Goal: Information Seeking & Learning: Learn about a topic

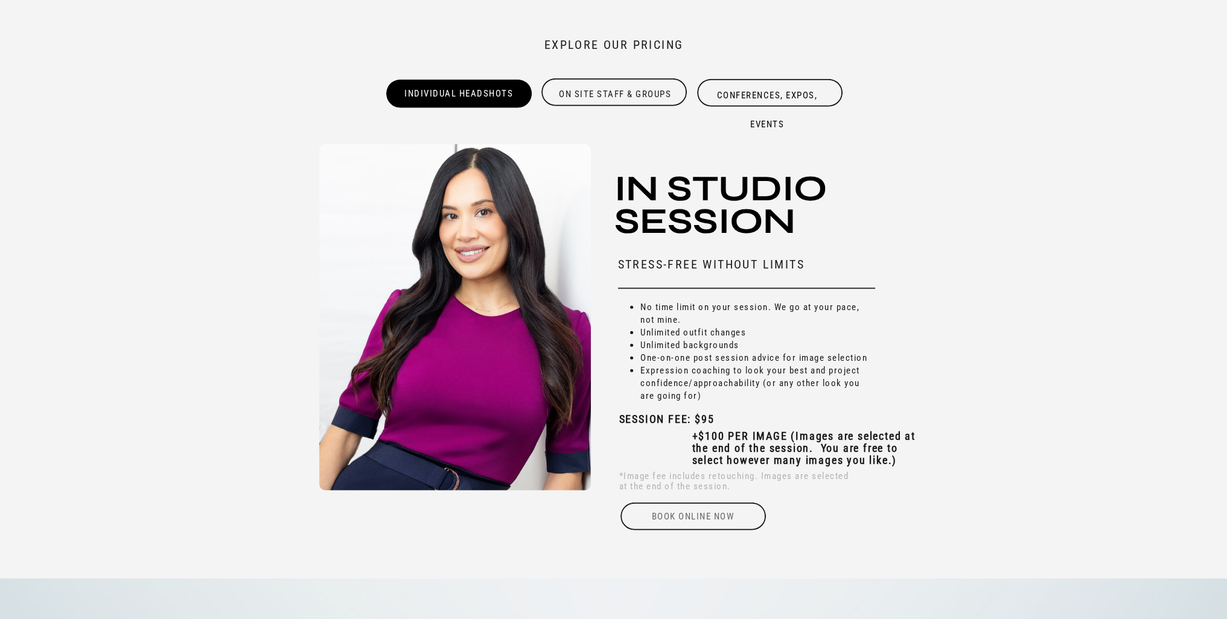
click at [700, 511] on div "Book online Now" at bounding box center [693, 517] width 148 height 28
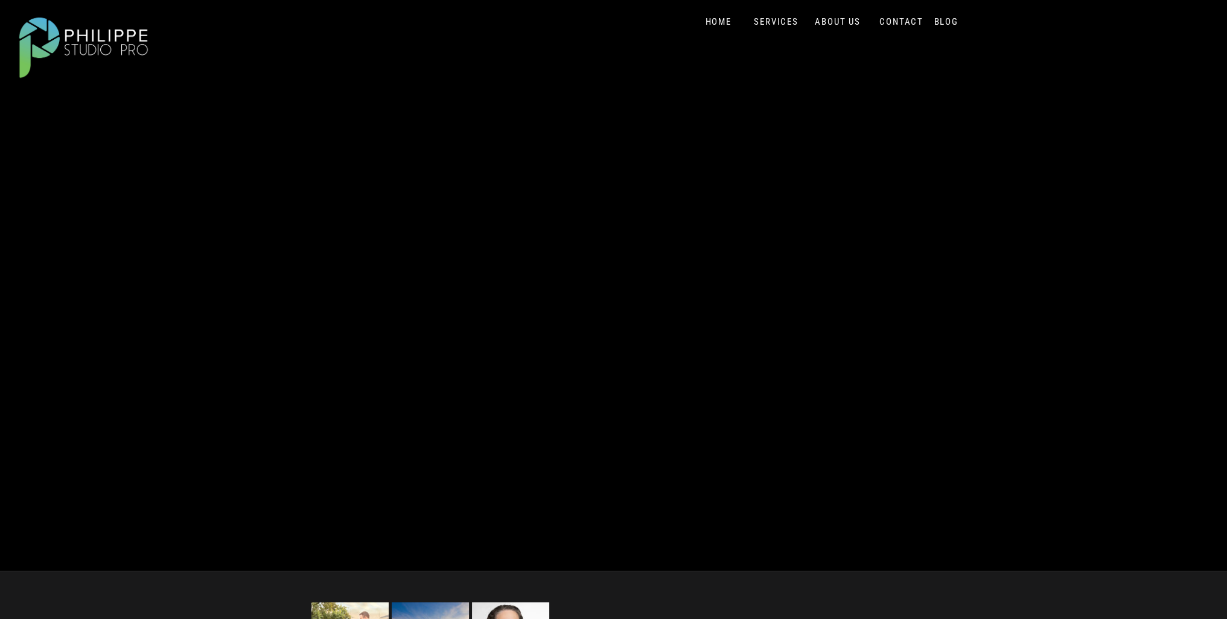
scroll to position [241, 0]
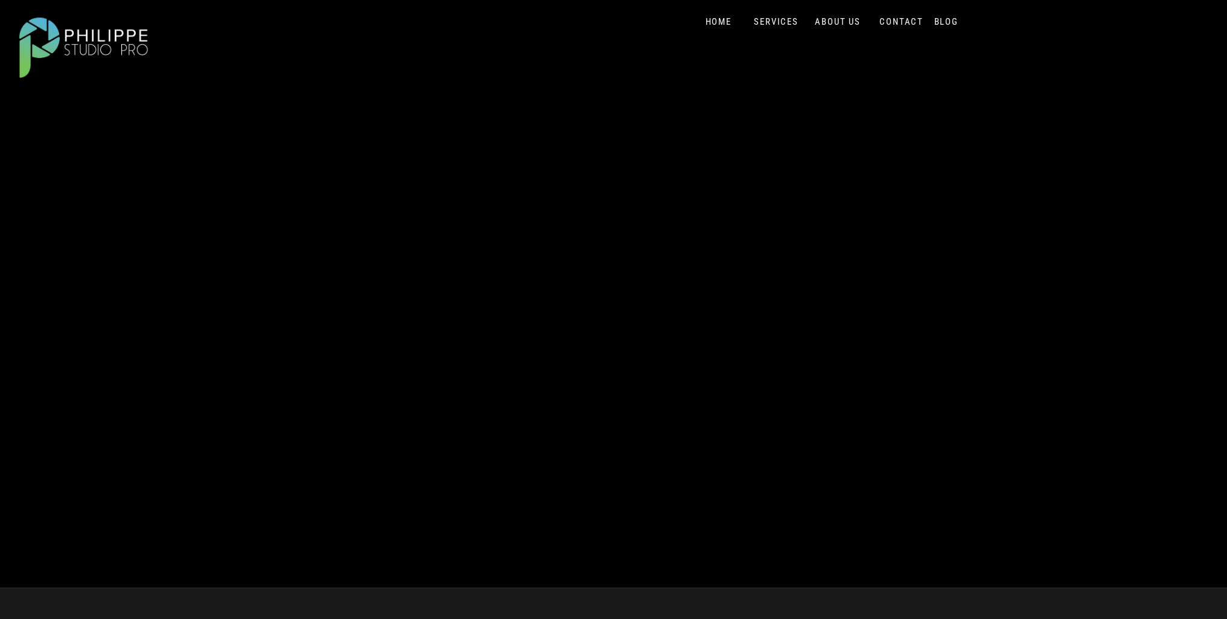
scroll to position [188, 0]
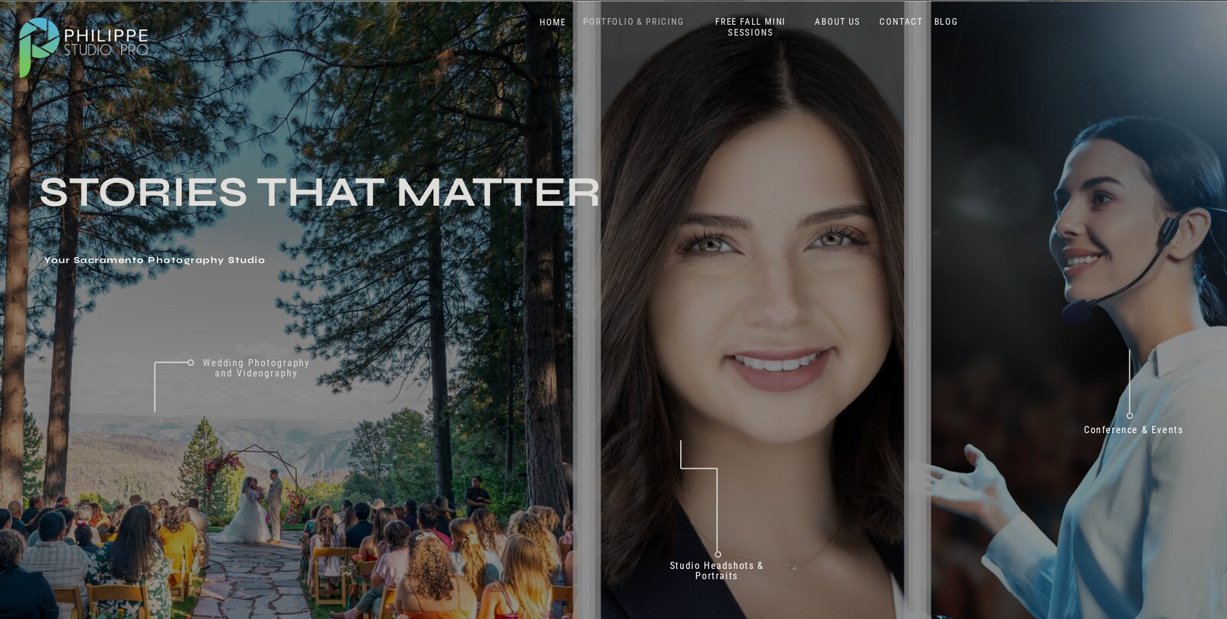
click at [625, 19] on nav "PORTFOLIO & PRICING" at bounding box center [634, 21] width 110 height 11
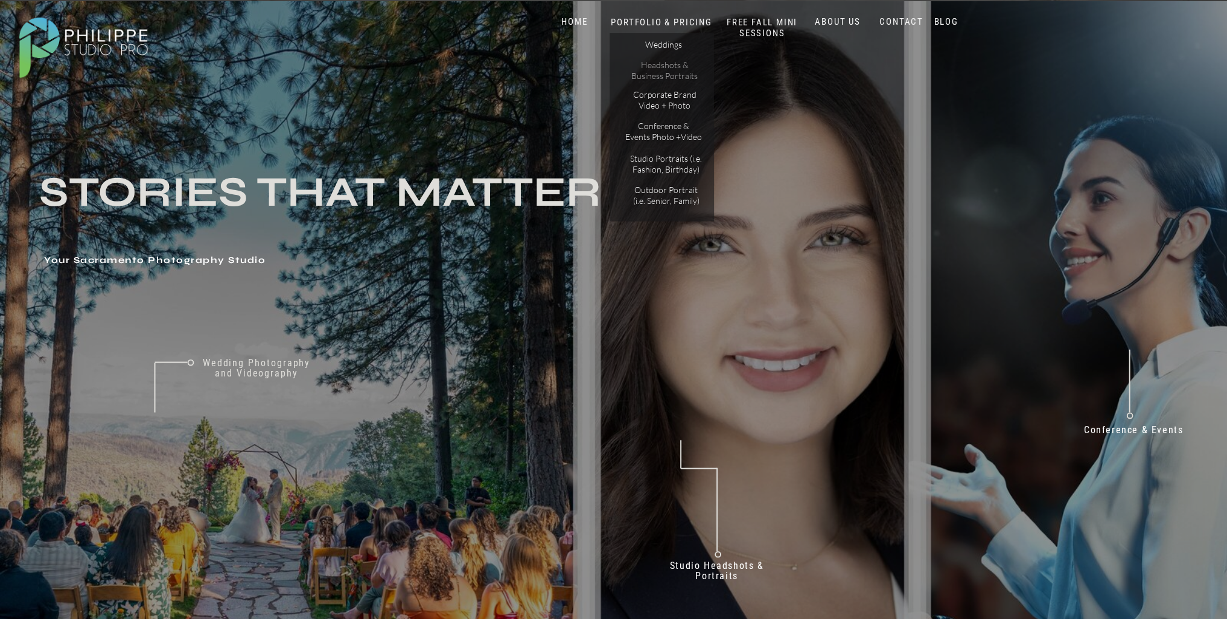
click at [661, 69] on p "Headshots & Business Portraits" at bounding box center [665, 70] width 68 height 21
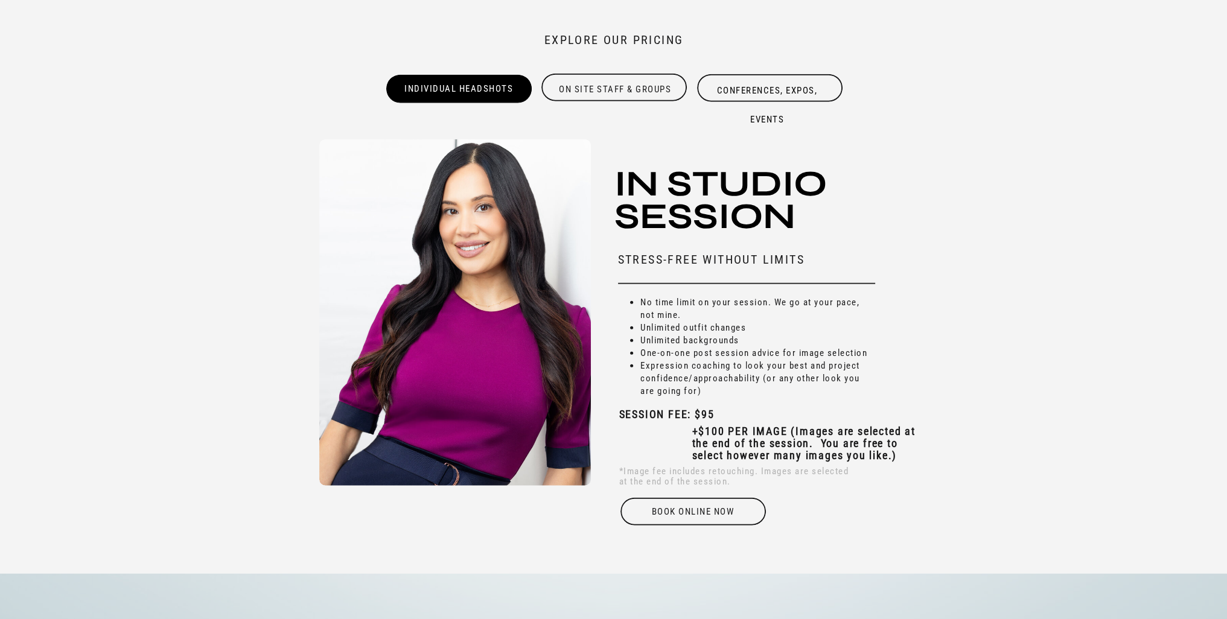
scroll to position [3862, 0]
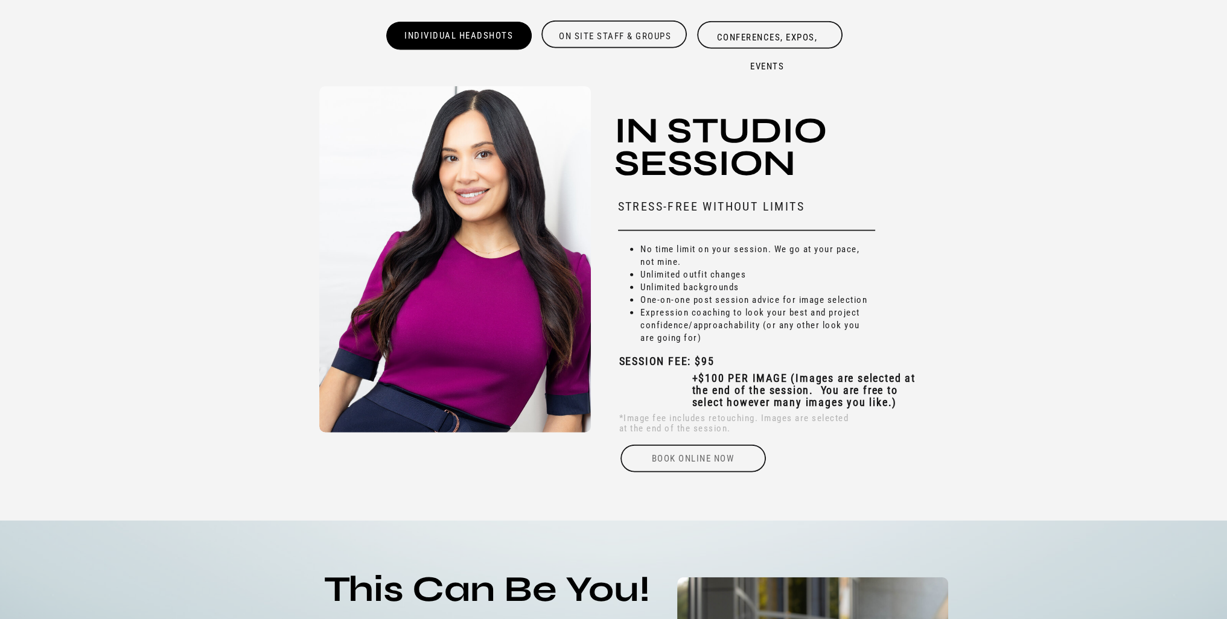
click at [683, 459] on div "Book online Now" at bounding box center [693, 459] width 148 height 28
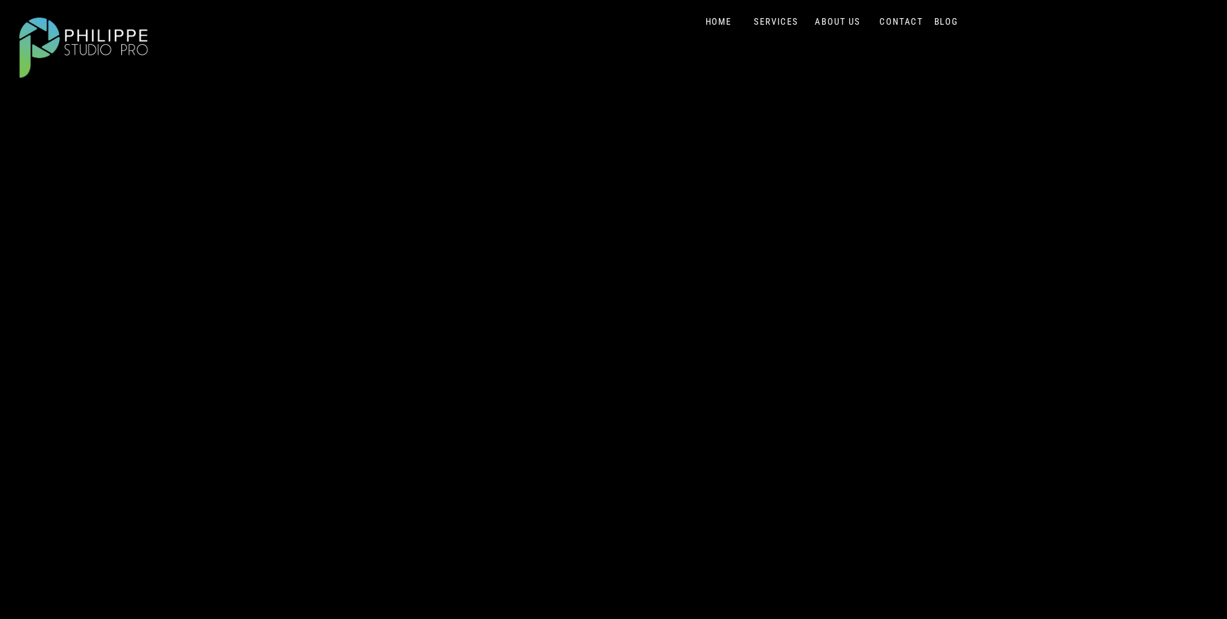
scroll to position [181, 0]
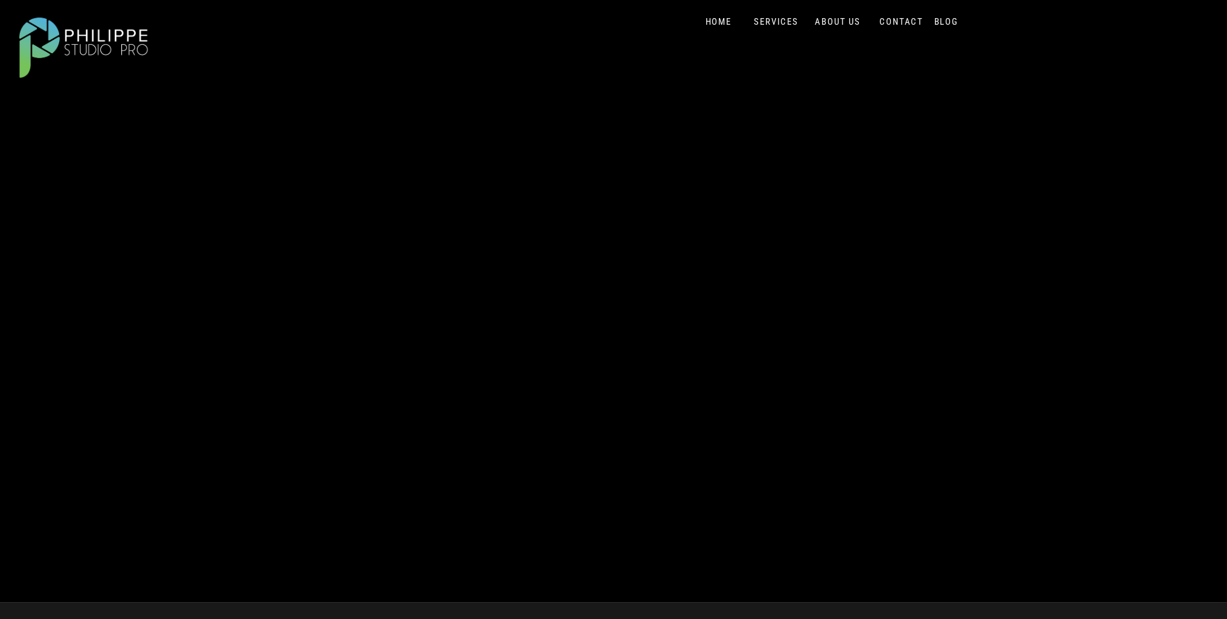
click at [1011, 340] on div "Blog About Portfolio & Pricing Contact Us Home SERVICES FREE Fall Mini Sessions…" at bounding box center [613, 320] width 1227 height 1003
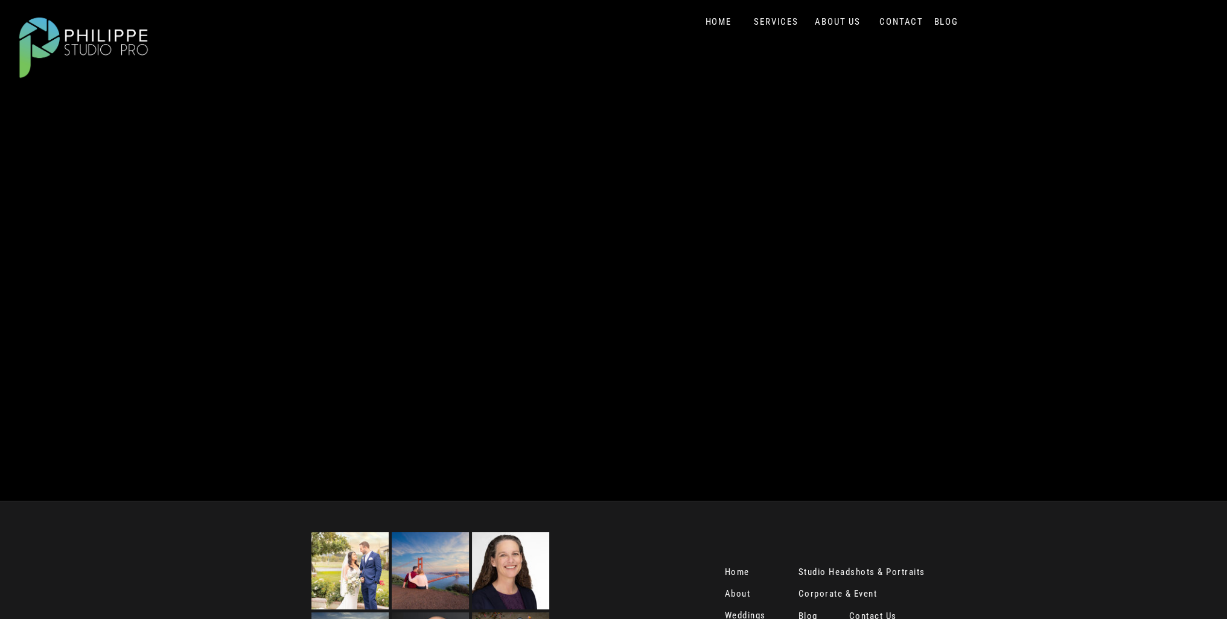
scroll to position [0, 0]
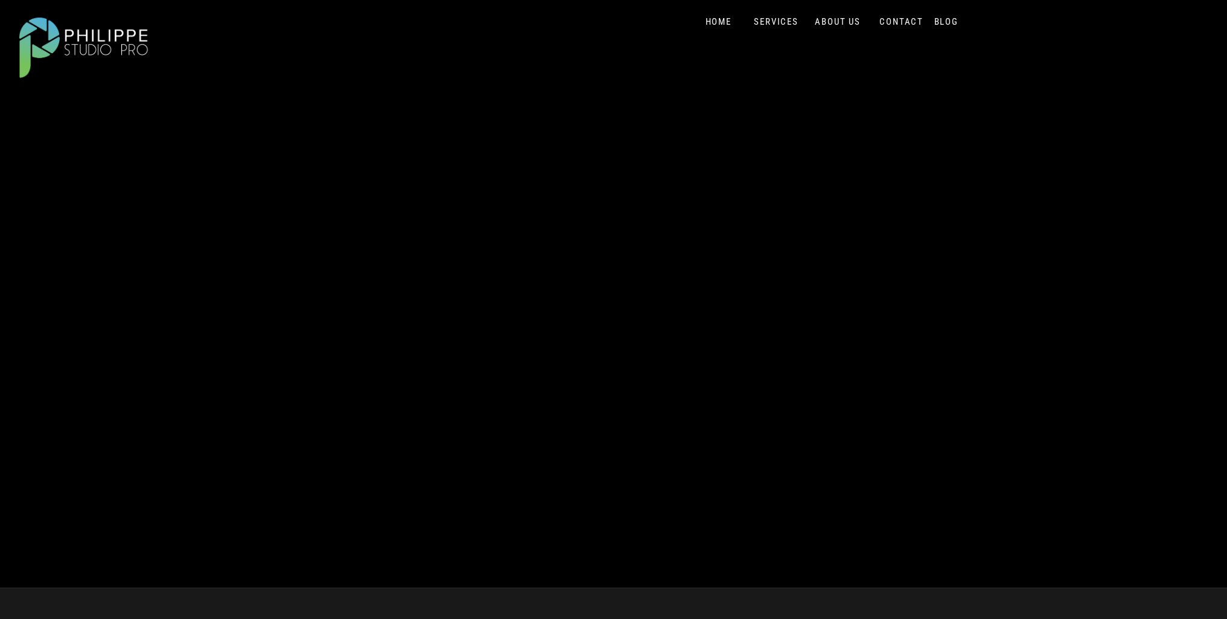
click at [792, 52] on div "Blog About Portfolio & Pricing Contact Us Home SERVICES FREE Fall Mini Sessions…" at bounding box center [613, 403] width 1227 height 807
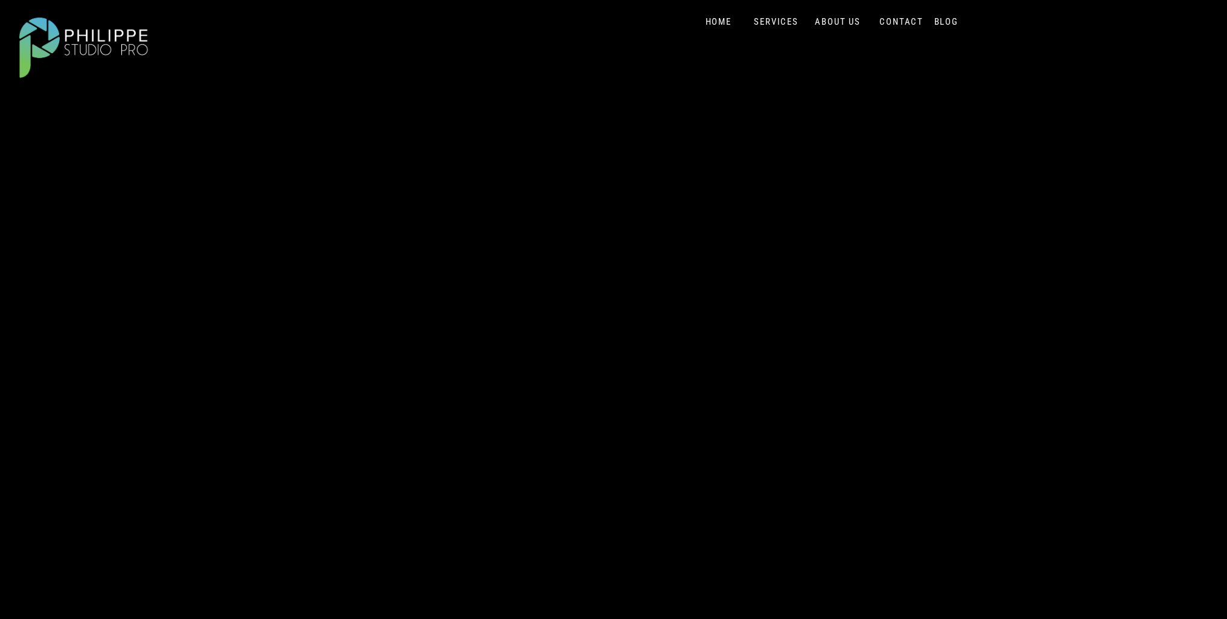
click at [714, 20] on nav "HOME" at bounding box center [718, 21] width 51 height 11
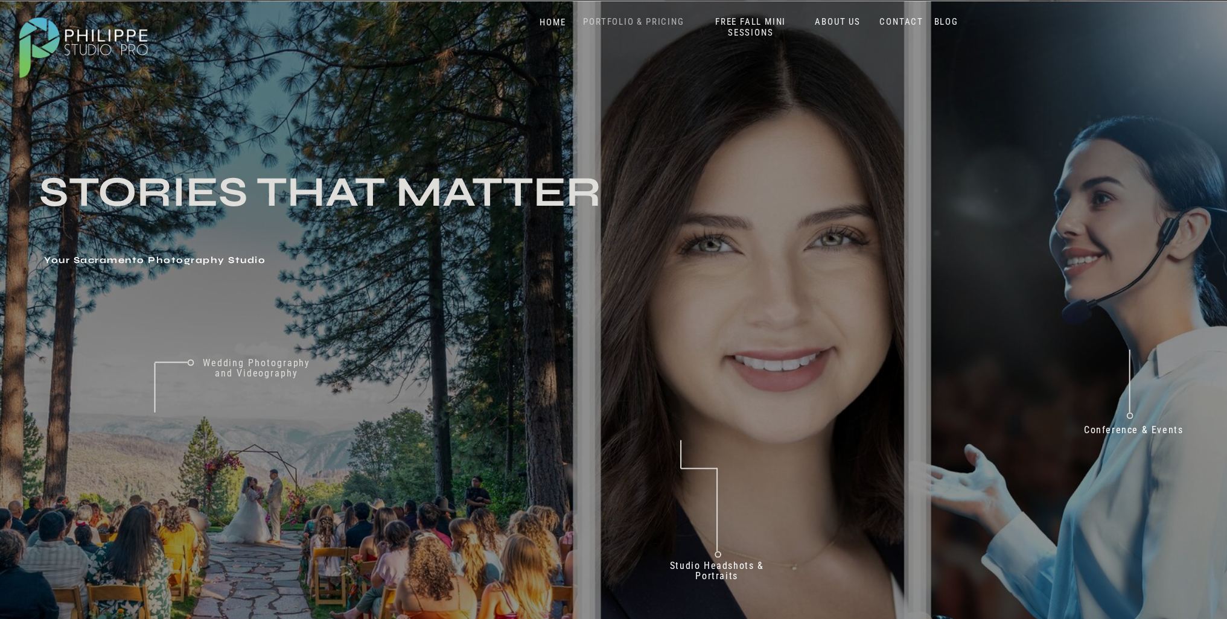
click at [622, 17] on nav "PORTFOLIO & PRICING" at bounding box center [634, 21] width 110 height 11
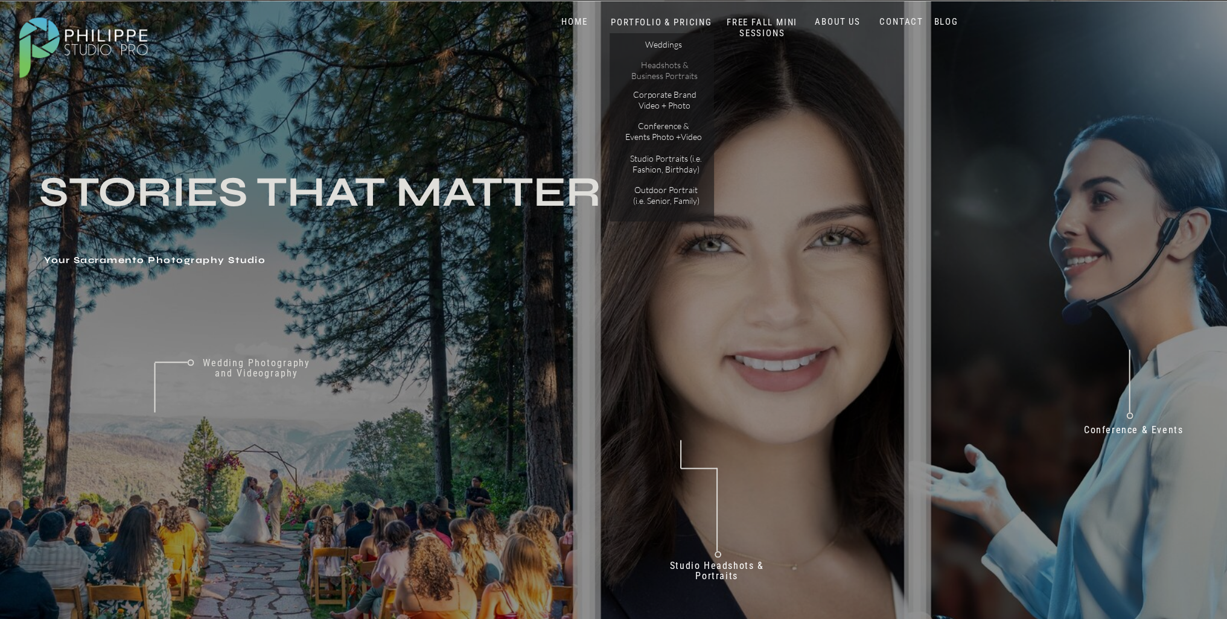
click at [654, 69] on p "Headshots & Business Portraits" at bounding box center [665, 70] width 68 height 21
click at [659, 71] on p "Headshots & Business Portraits" at bounding box center [665, 70] width 68 height 21
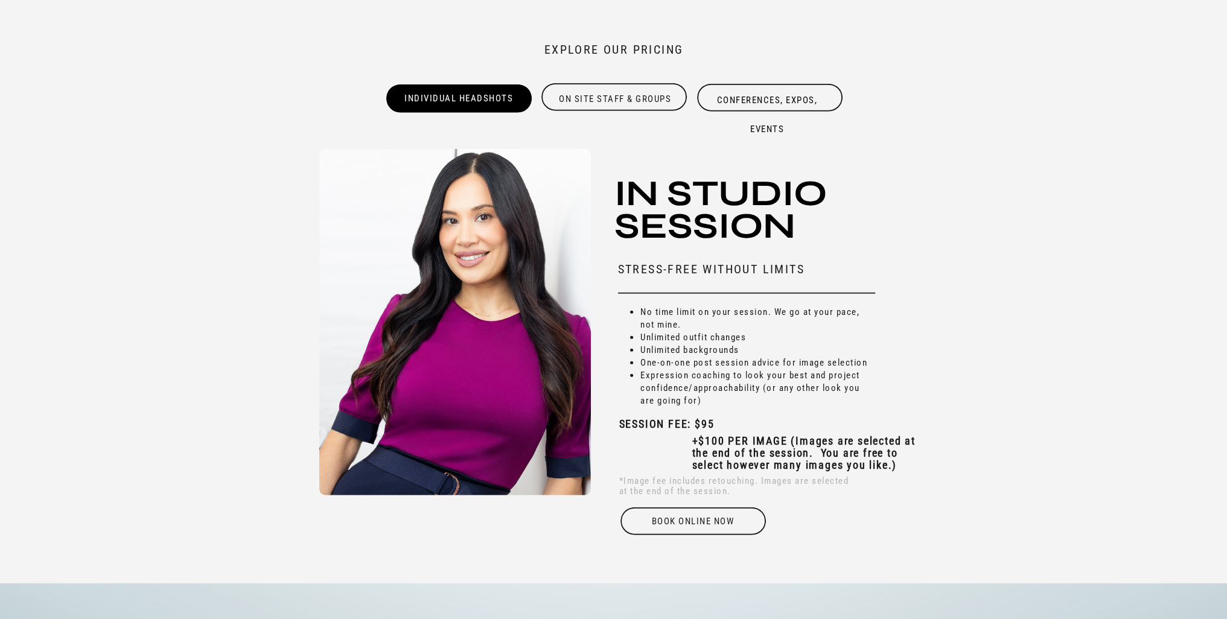
scroll to position [3802, 0]
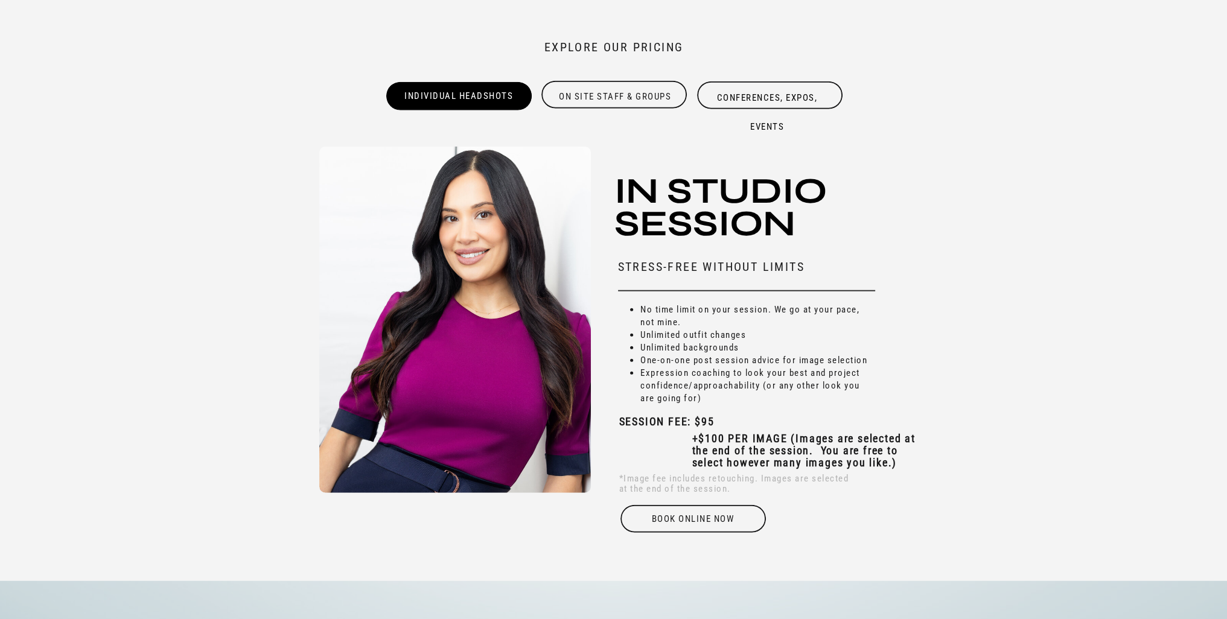
click at [602, 101] on div "On site Staff & Groups" at bounding box center [615, 95] width 148 height 24
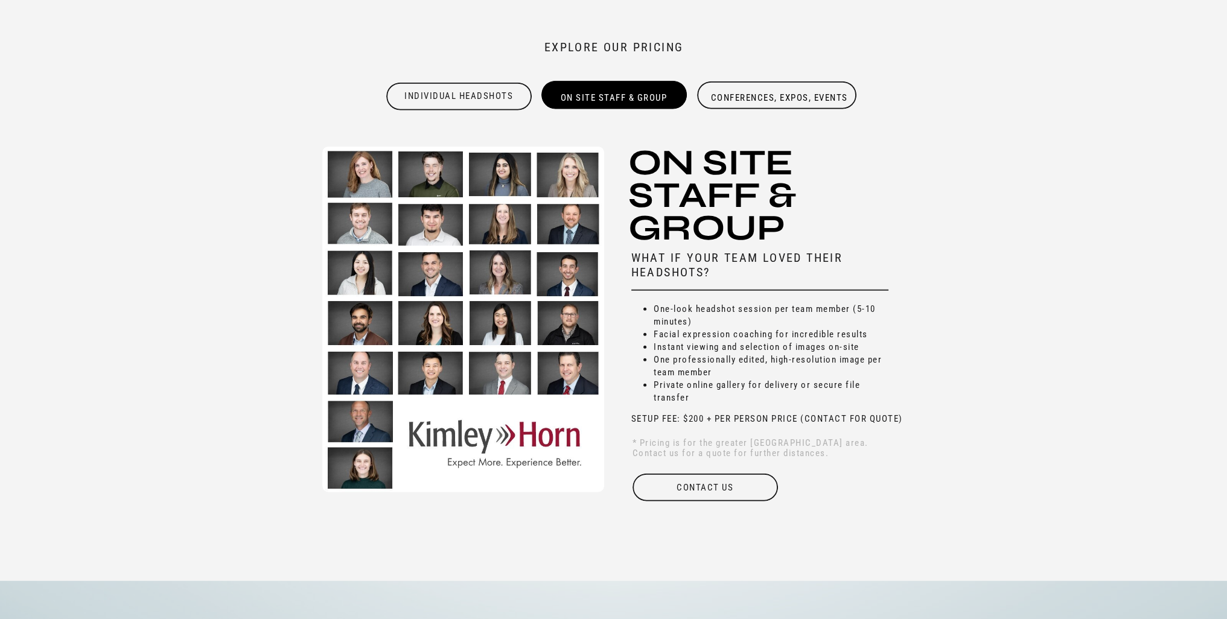
click at [724, 98] on div "Conferences, Expos, Events" at bounding box center [779, 97] width 148 height 28
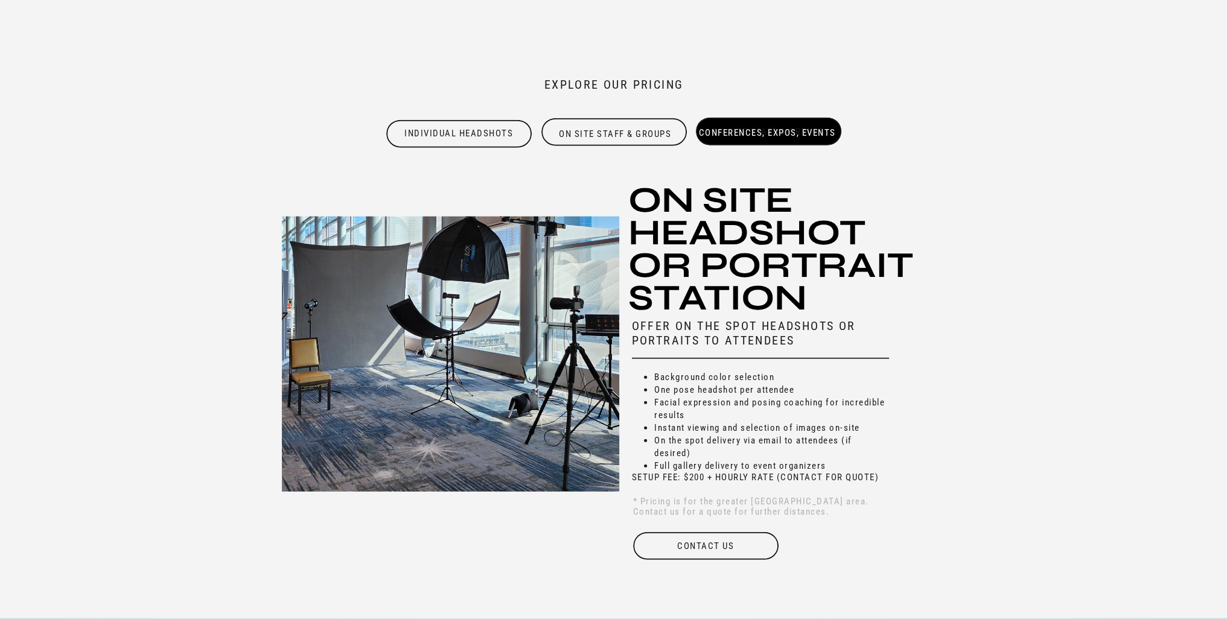
scroll to position [3763, 0]
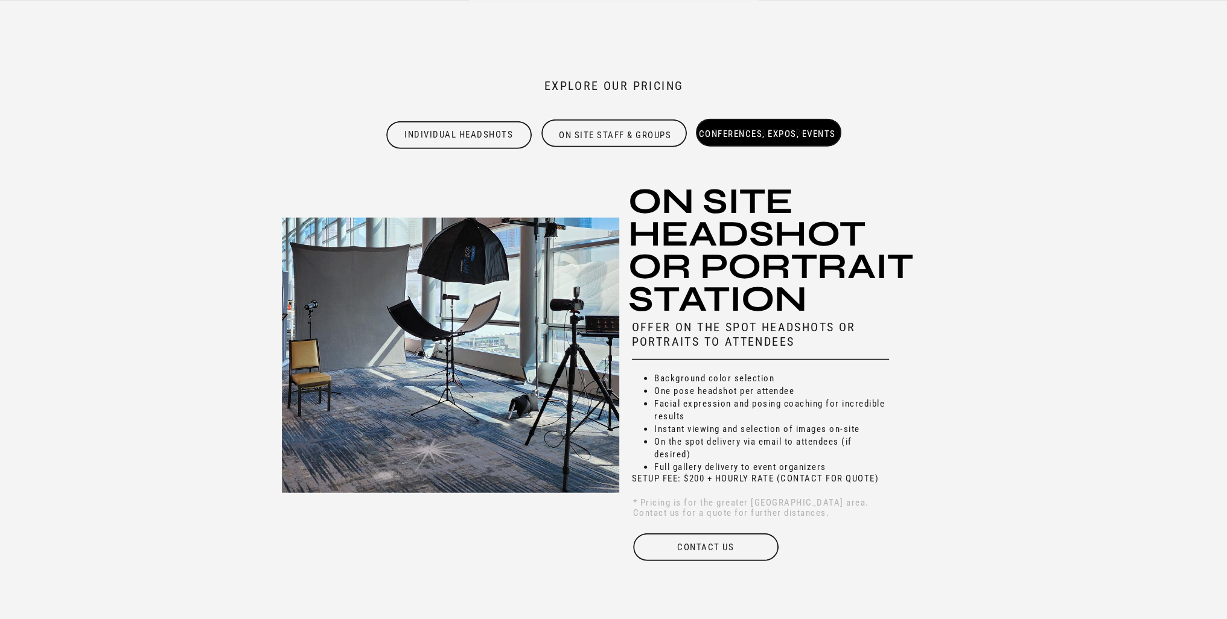
click at [467, 137] on div "Individual Headshots" at bounding box center [459, 133] width 148 height 24
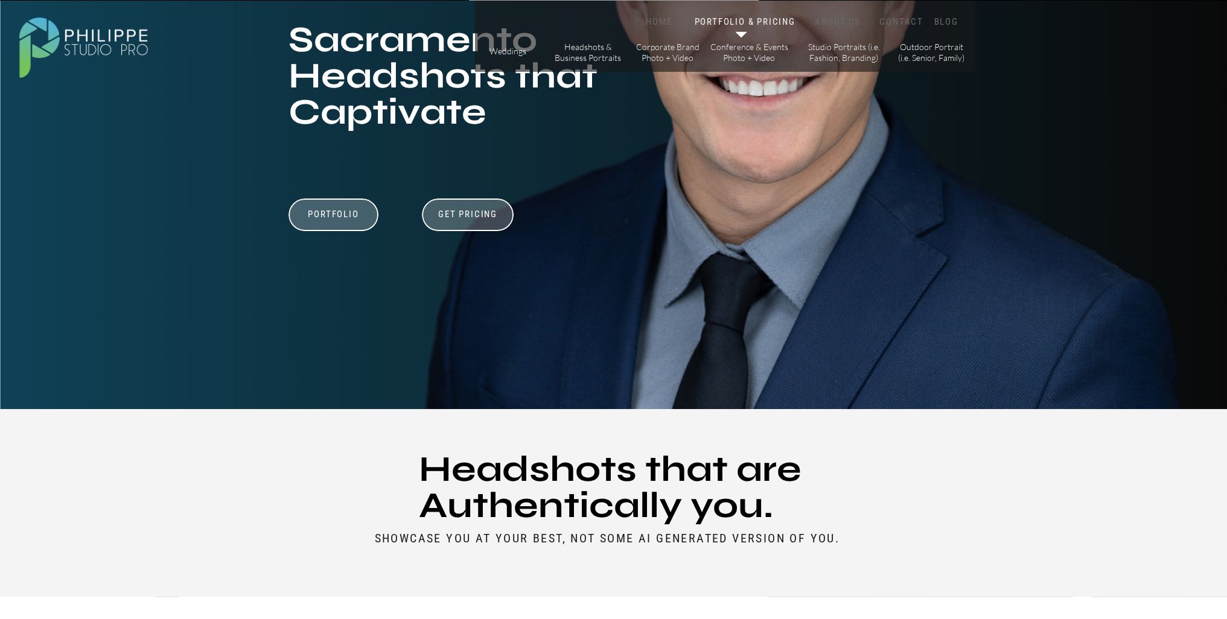
scroll to position [0, 0]
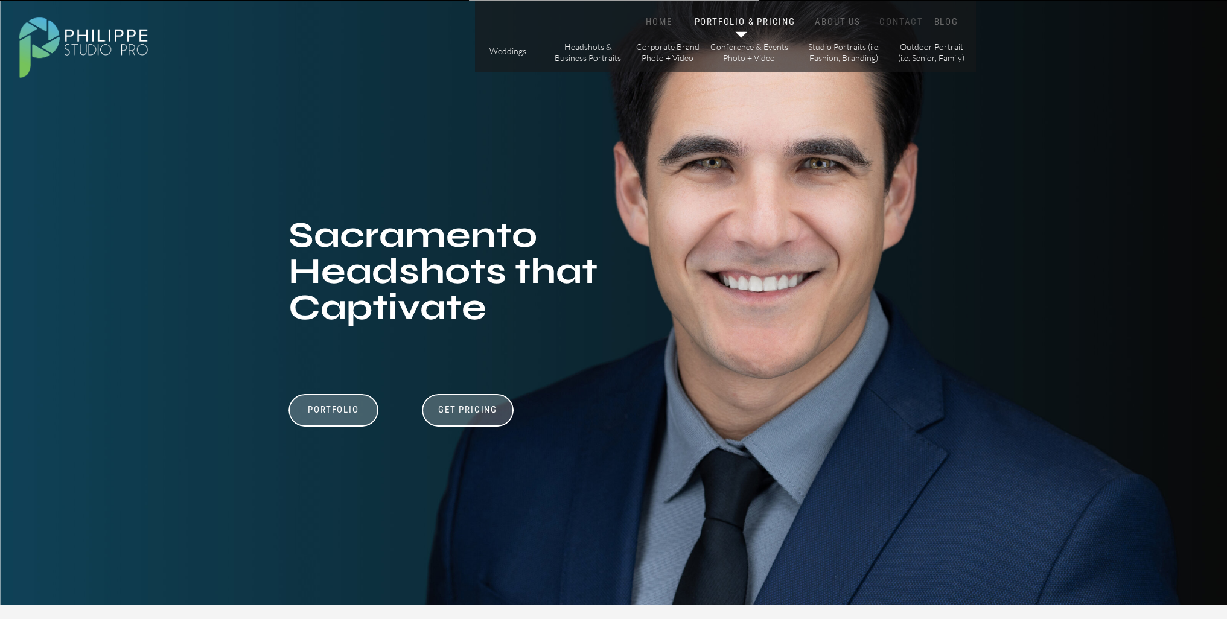
click at [908, 20] on nav "CONTACT" at bounding box center [901, 21] width 49 height 11
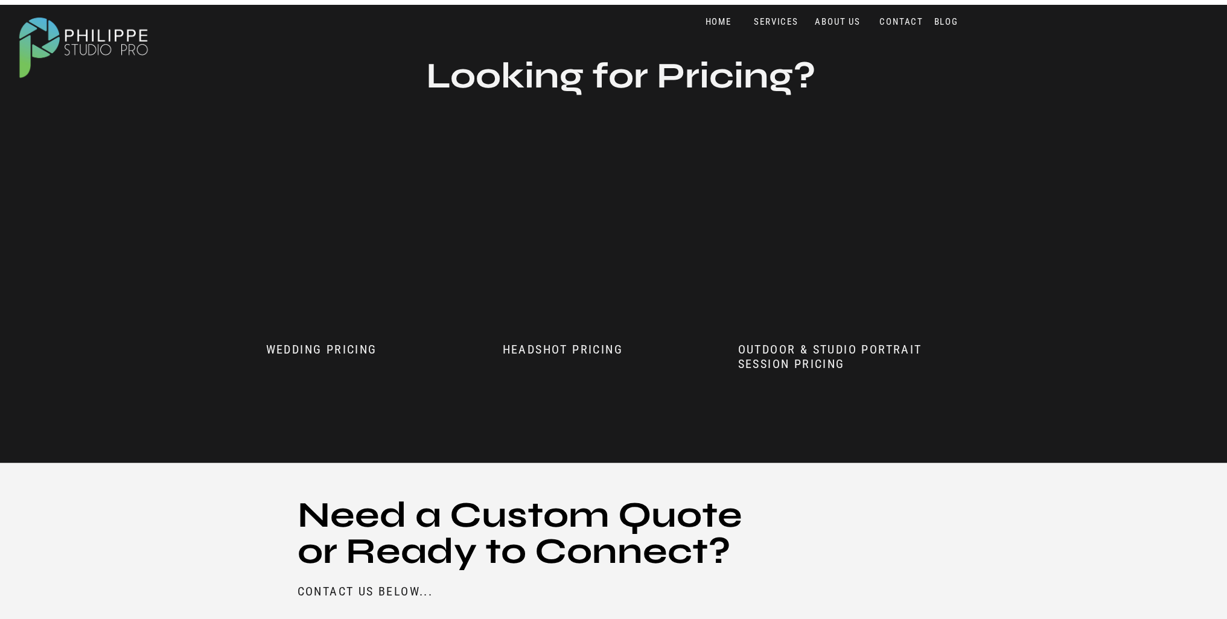
scroll to position [883, 0]
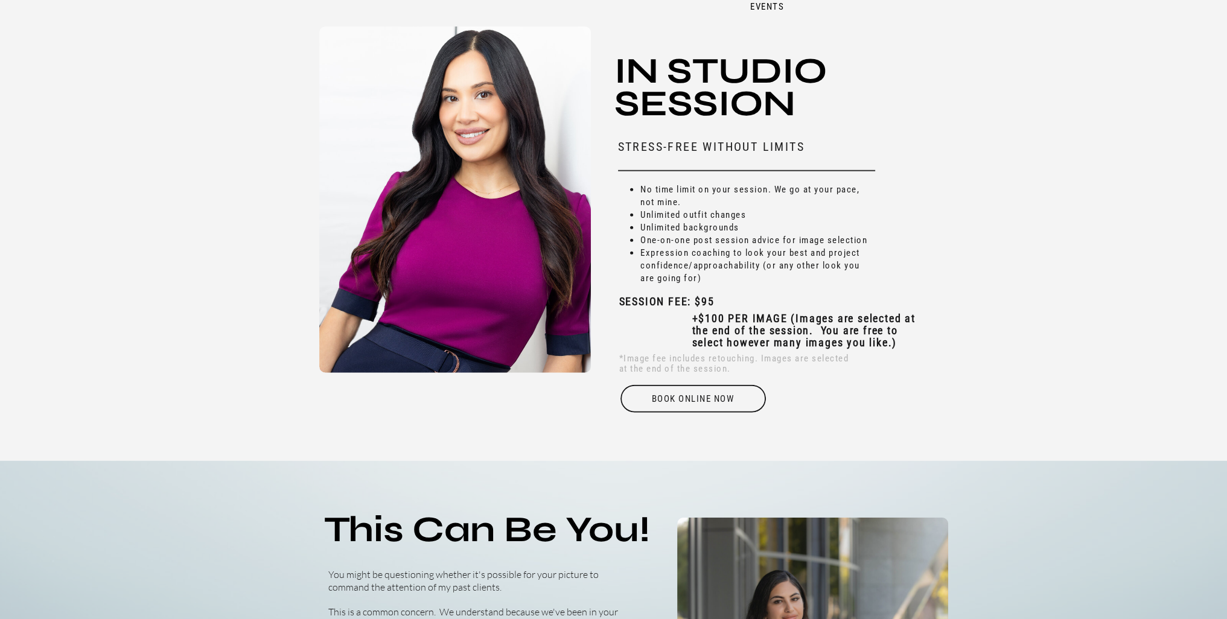
scroll to position [3922, 0]
click at [700, 395] on div "Book online Now" at bounding box center [693, 398] width 148 height 28
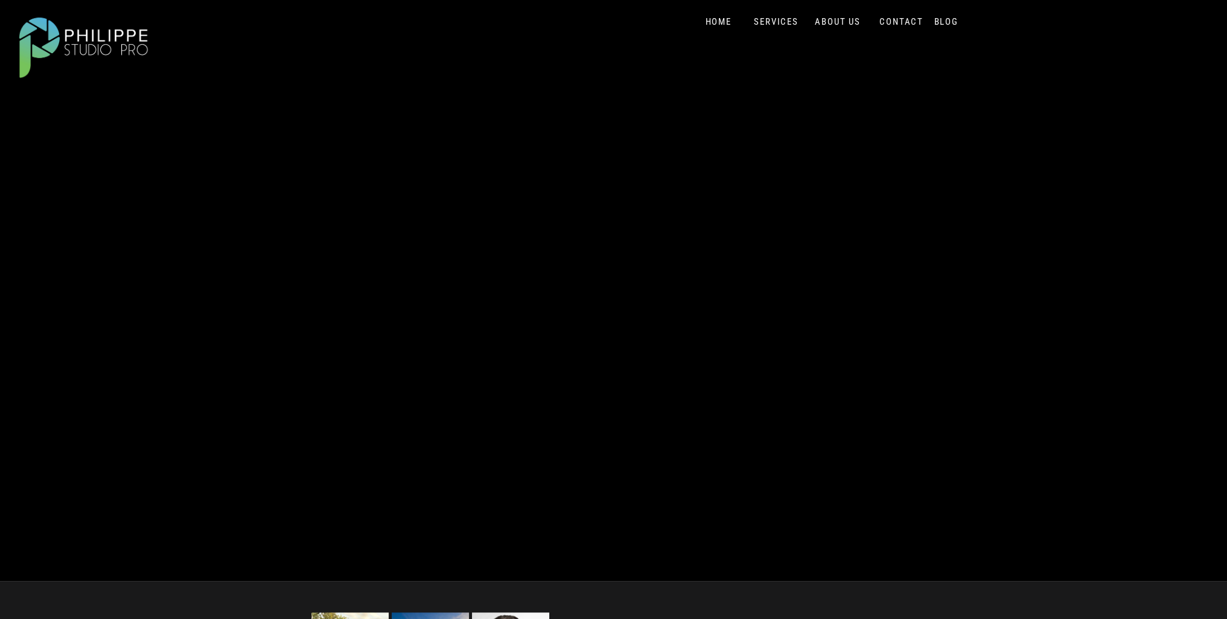
scroll to position [241, 0]
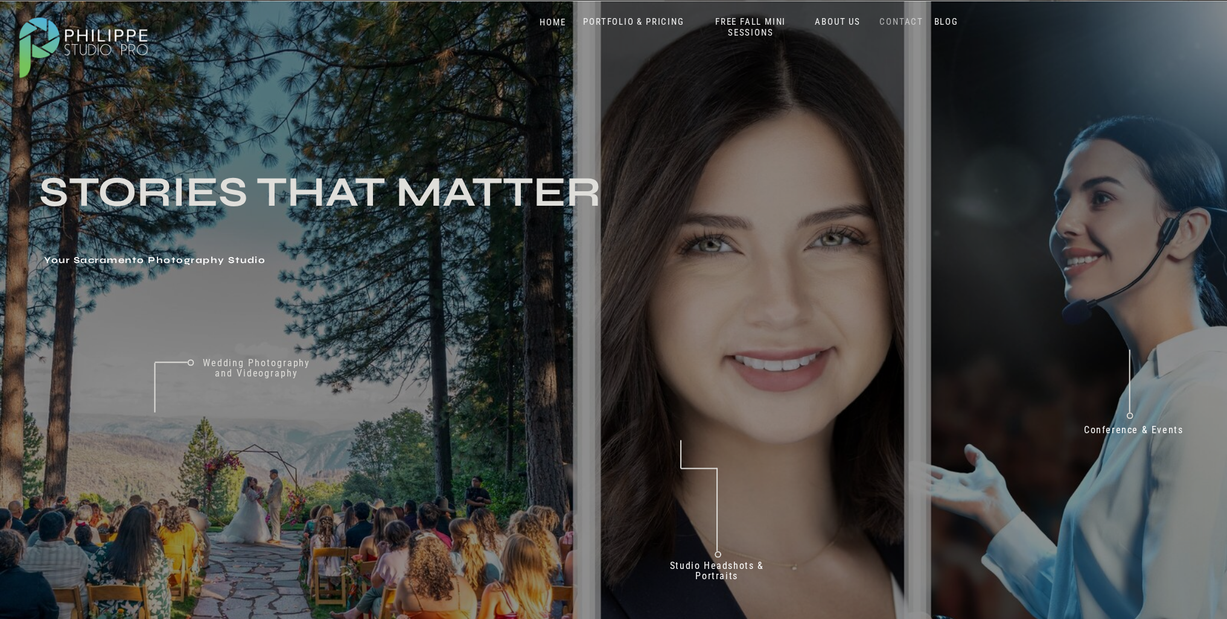
click at [907, 19] on nav "CONTACT" at bounding box center [901, 21] width 49 height 11
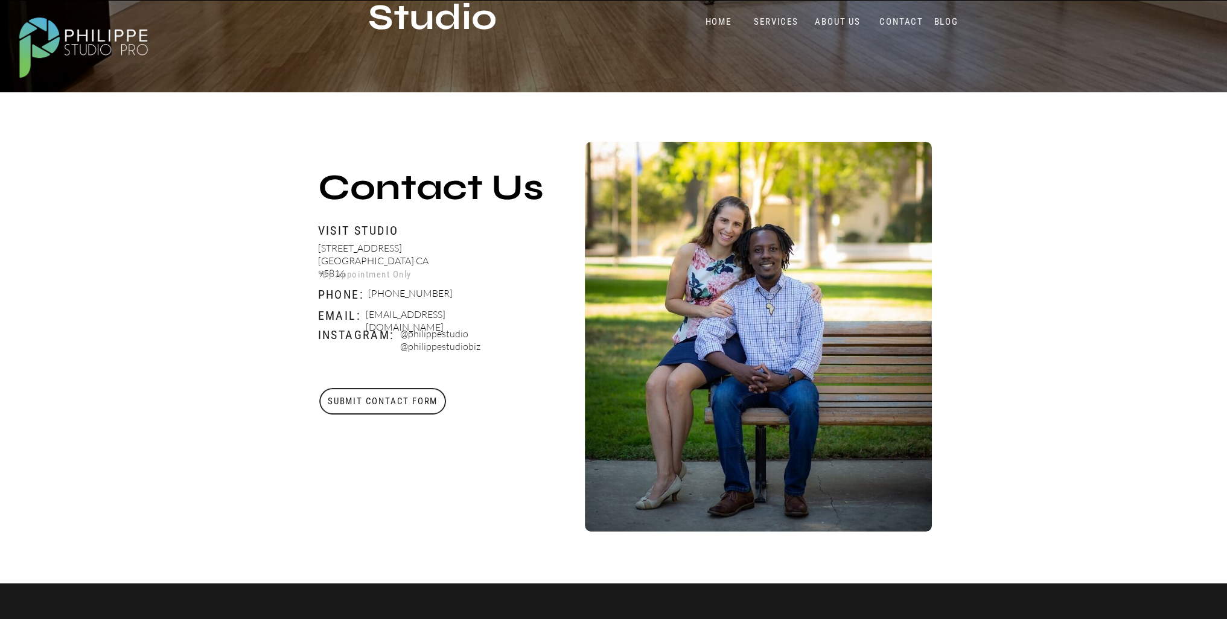
scroll to position [483, 0]
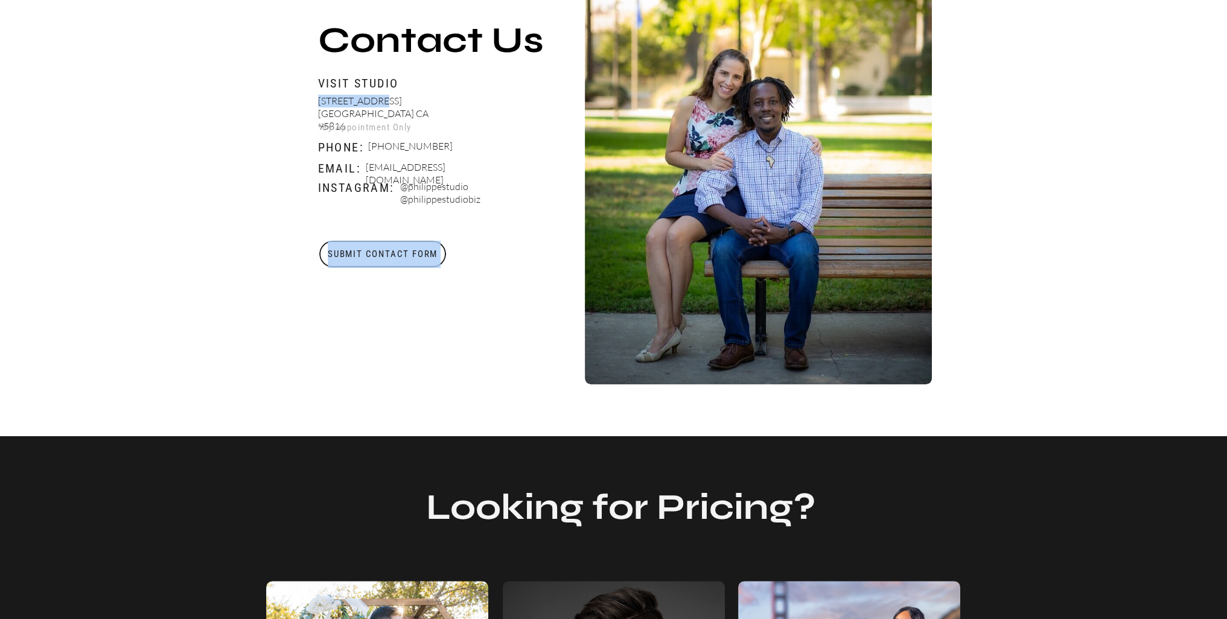
drag, startPoint x: 316, startPoint y: 102, endPoint x: 372, endPoint y: 106, distance: 56.8
click at [372, 106] on div "Blog About Portfolio & Pricing Contact Us Home SERVICES FREE Fall Mini Sessions…" at bounding box center [613, 570] width 1227 height 2106
copy div "Submit Contact Form 2510 J Street"
click at [418, 168] on p "Booking@philippestudiopro.com" at bounding box center [437, 168] width 142 height 15
drag, startPoint x: 319, startPoint y: 99, endPoint x: 374, endPoint y: 100, distance: 55.5
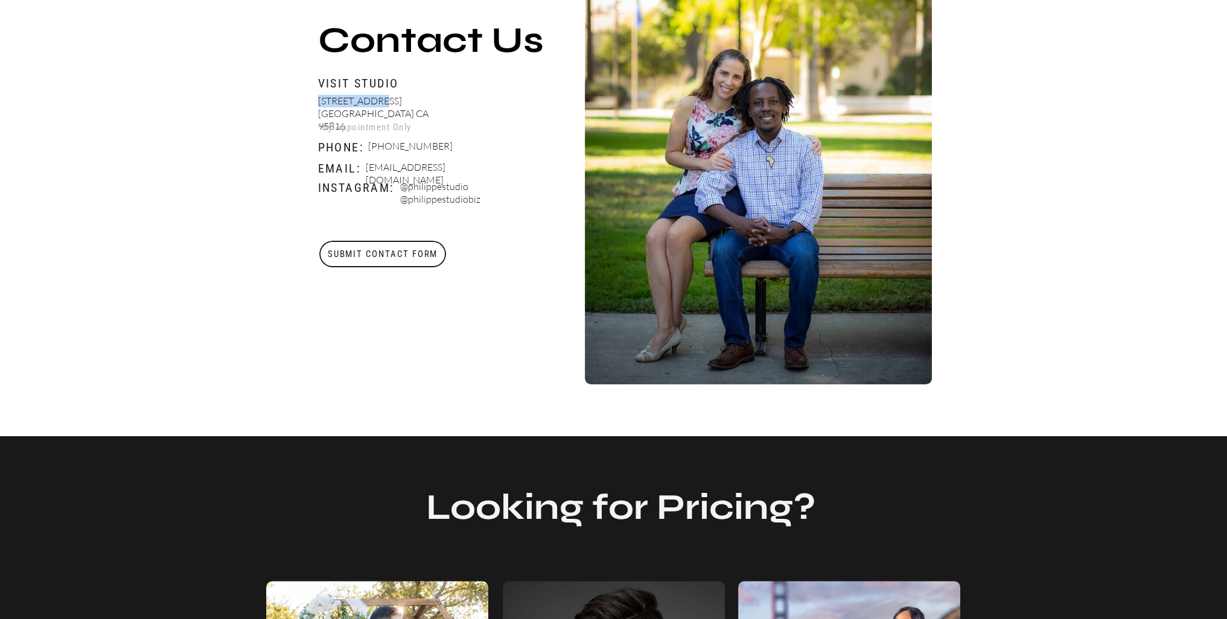
click at [374, 100] on p "2510 J Street Sacramento CA 95816" at bounding box center [379, 110] width 122 height 31
copy p "2510 J Street"
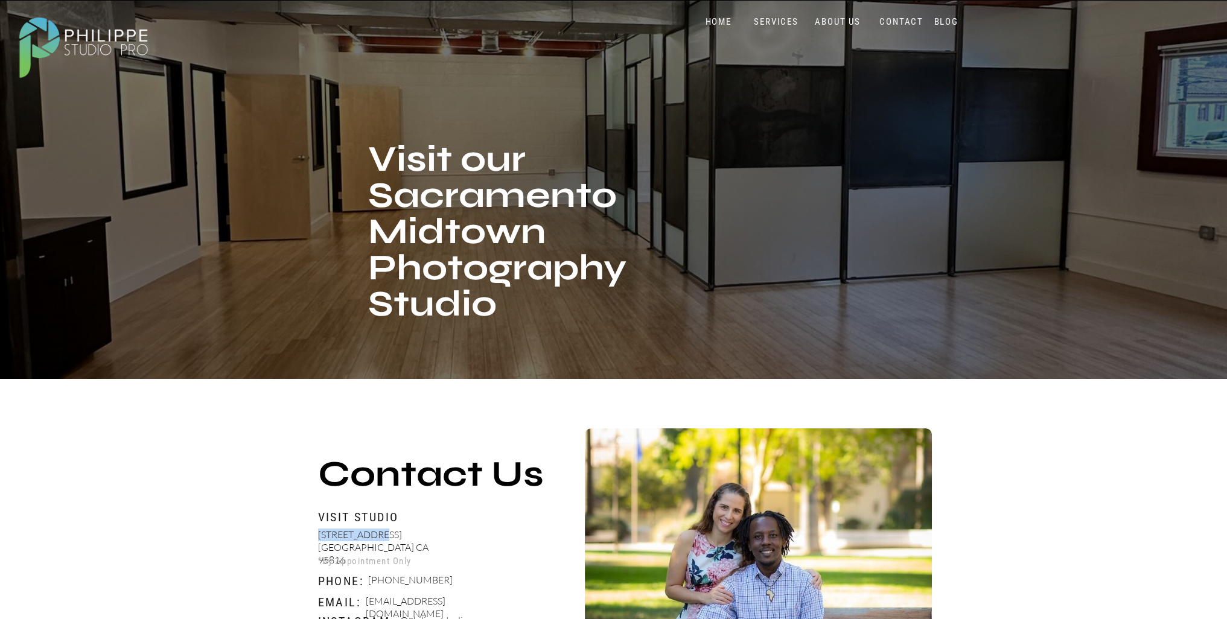
scroll to position [0, 0]
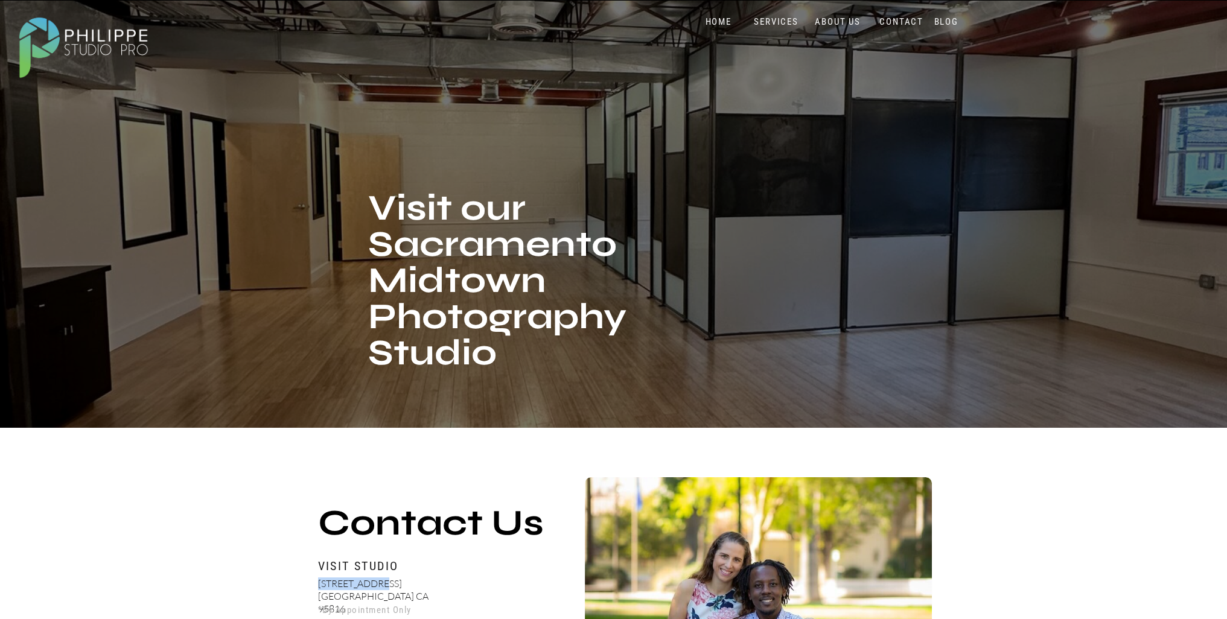
click at [780, 20] on nav "SERVICES" at bounding box center [776, 21] width 50 height 11
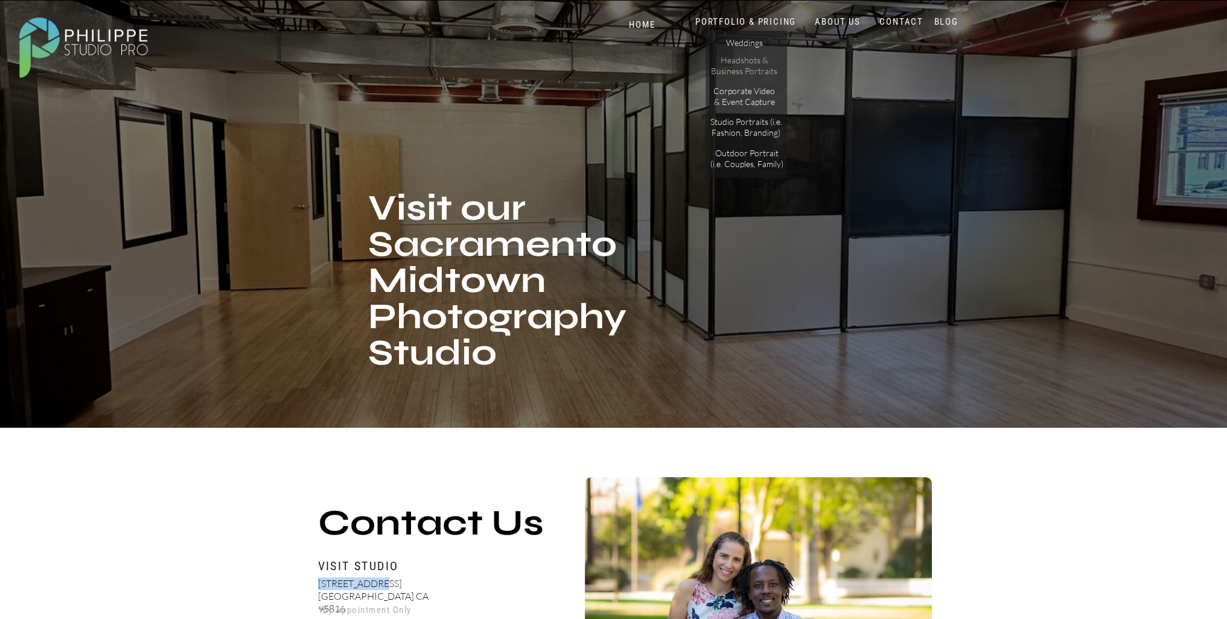
click at [733, 68] on p "Headshots & Business Portraits" at bounding box center [744, 65] width 68 height 21
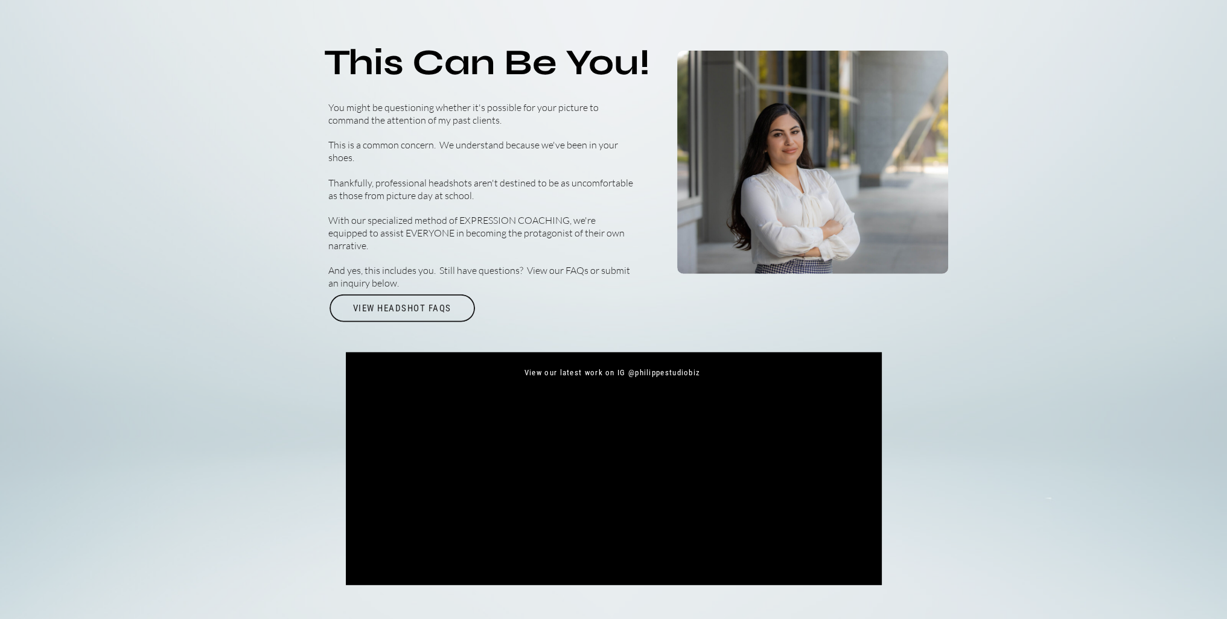
scroll to position [4343, 0]
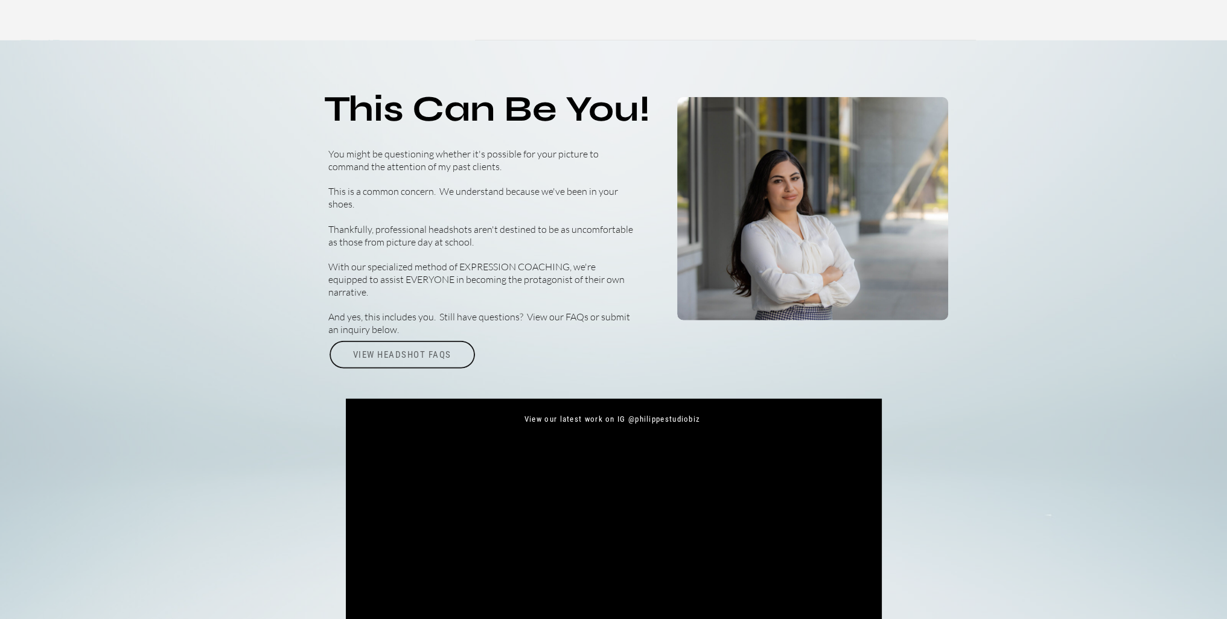
click at [396, 355] on div "View Headshot FAQs" at bounding box center [402, 355] width 148 height 28
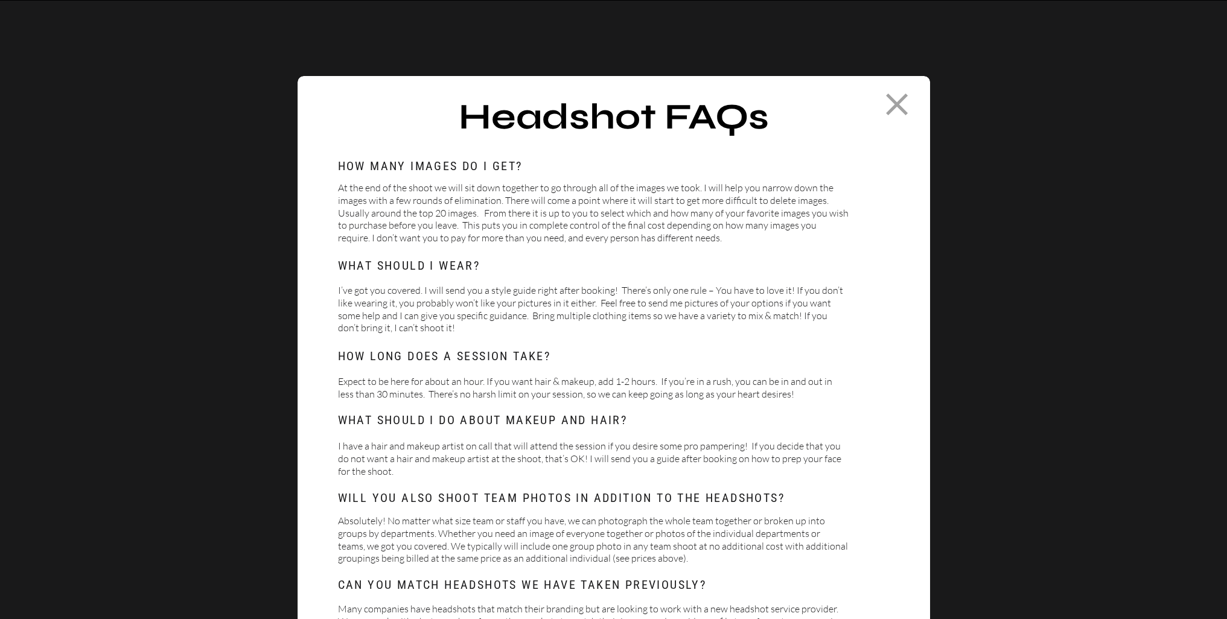
click at [900, 100] on icon at bounding box center [896, 105] width 22 height 22
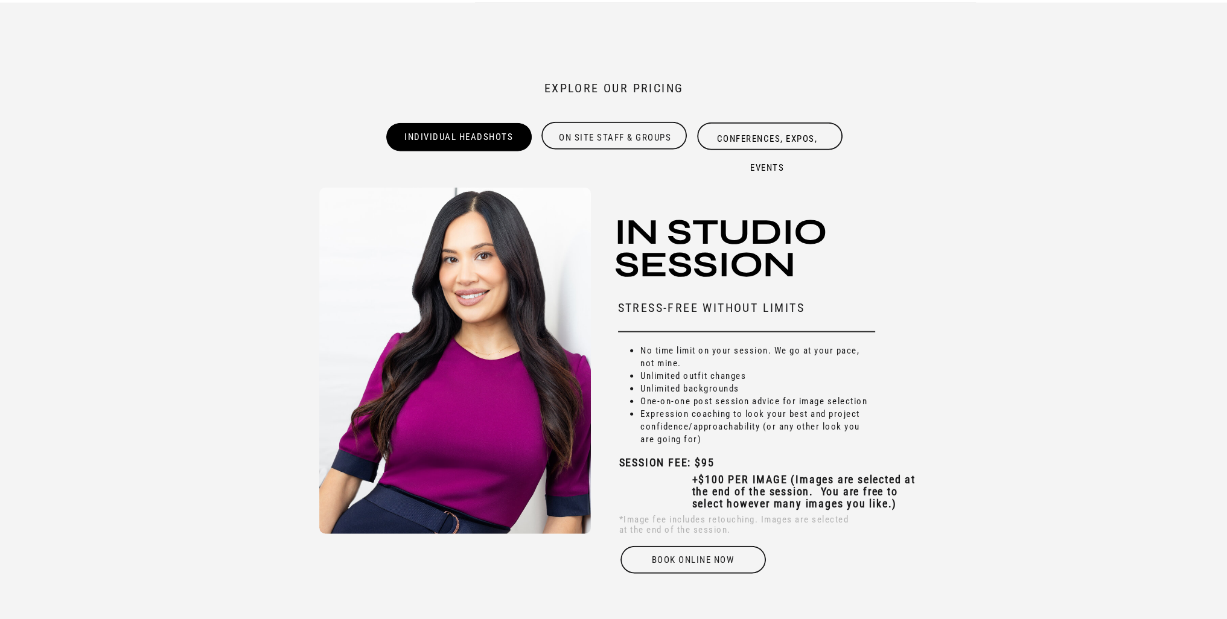
scroll to position [3760, 0]
click at [603, 93] on h2 "Explore our Pricing" at bounding box center [614, 93] width 290 height 24
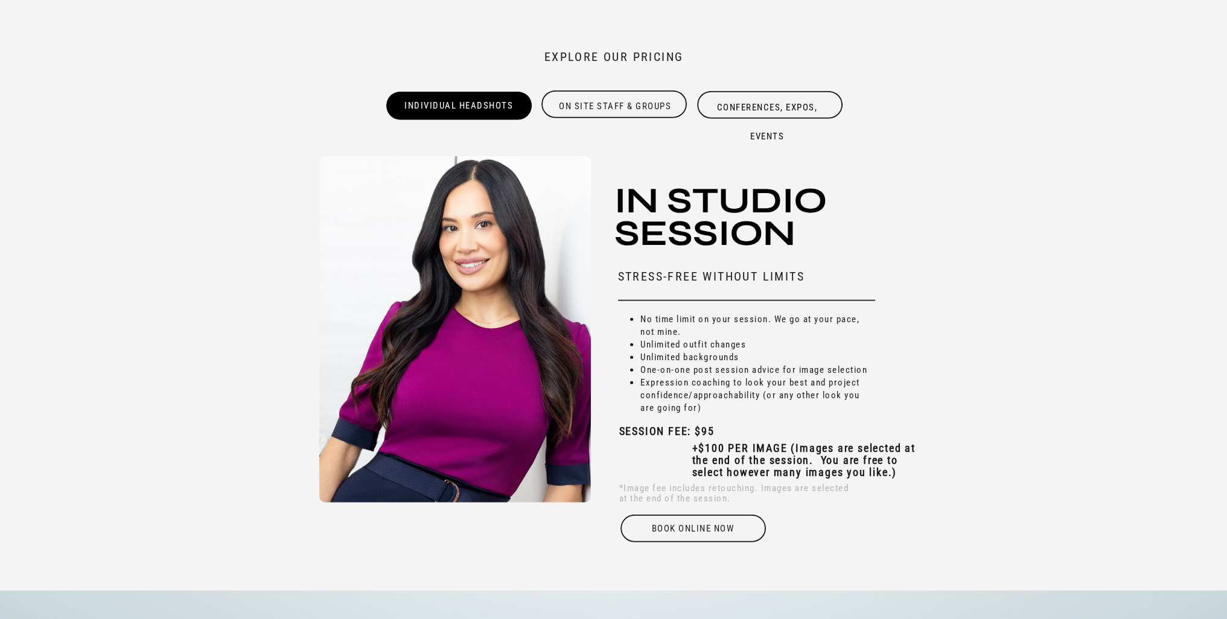
scroll to position [3821, 0]
